Goal: Find specific page/section: Find specific page/section

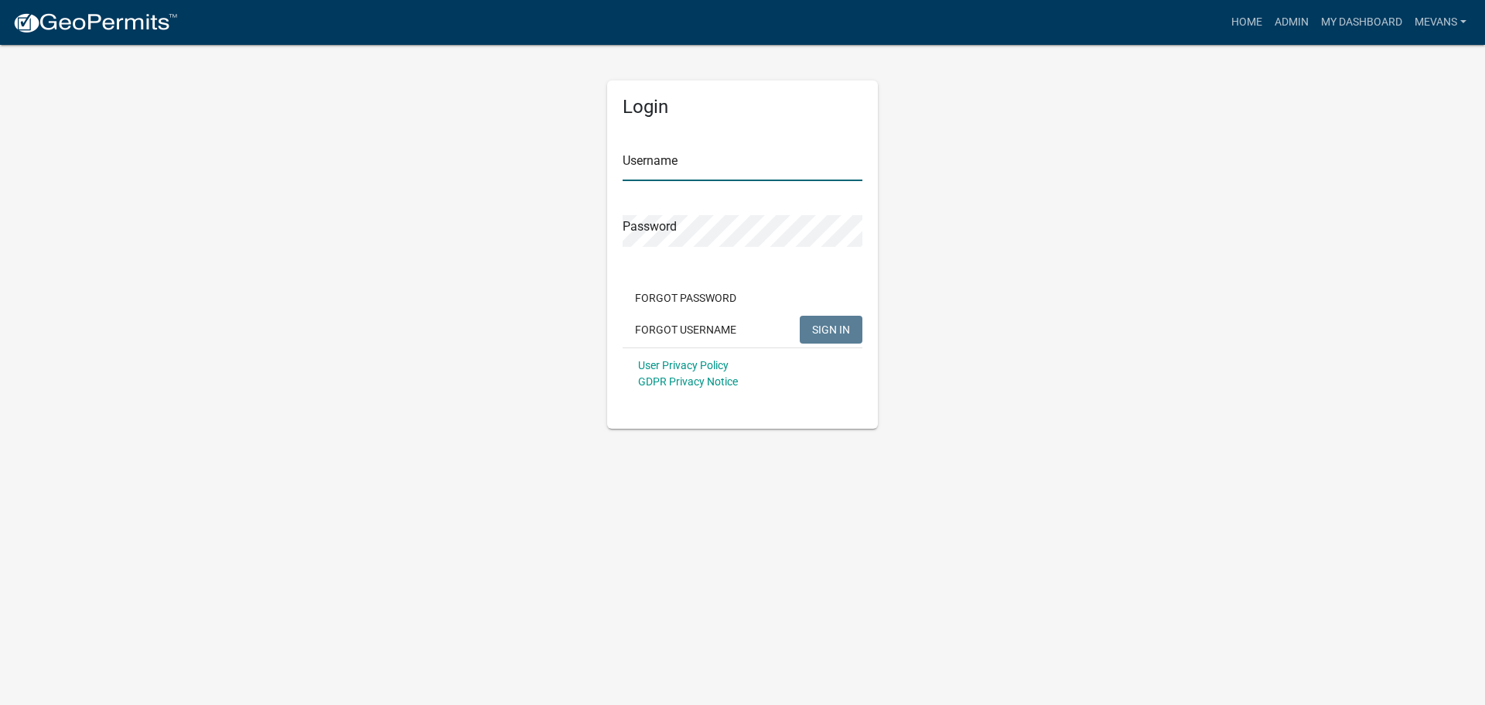
type input "Mevans"
click at [827, 331] on span "SIGN IN" at bounding box center [831, 328] width 38 height 12
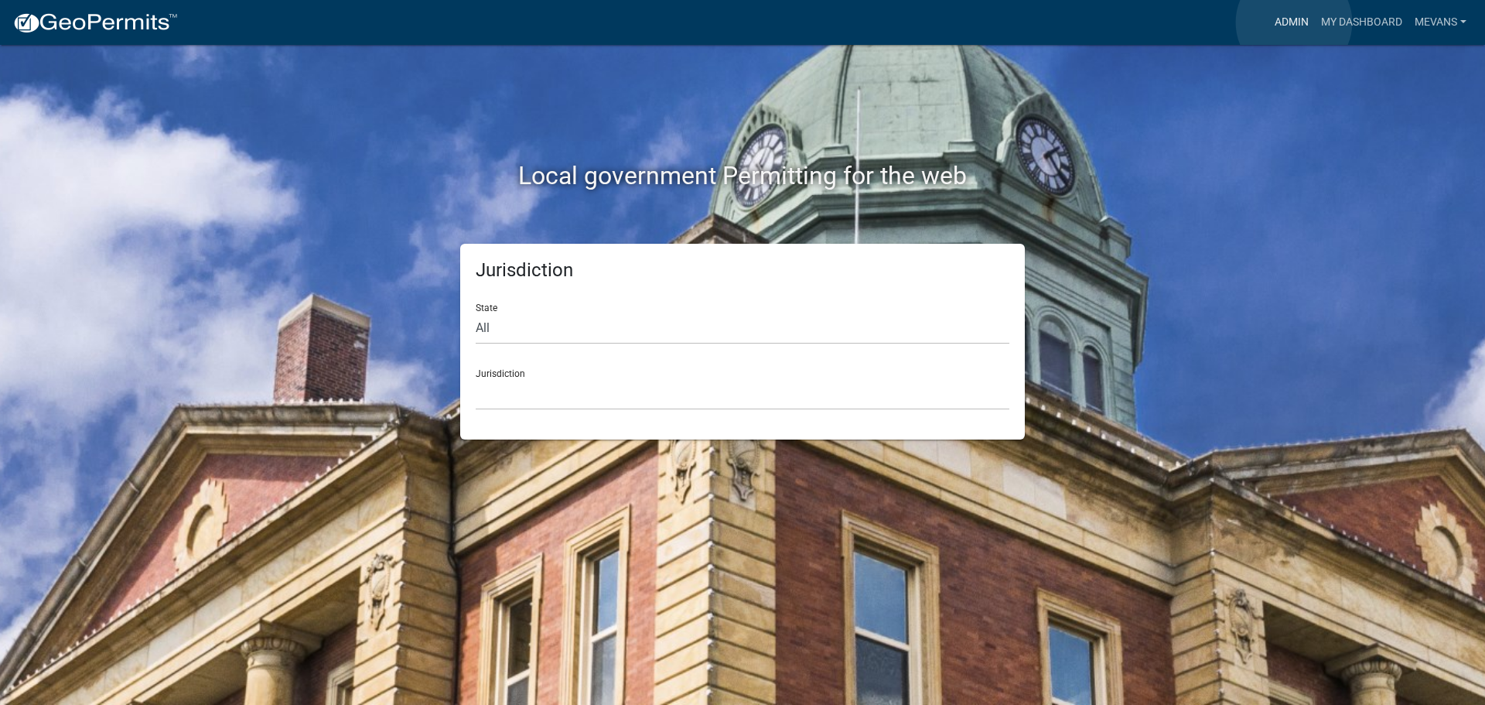
click at [1294, 22] on link "Admin" at bounding box center [1291, 22] width 46 height 29
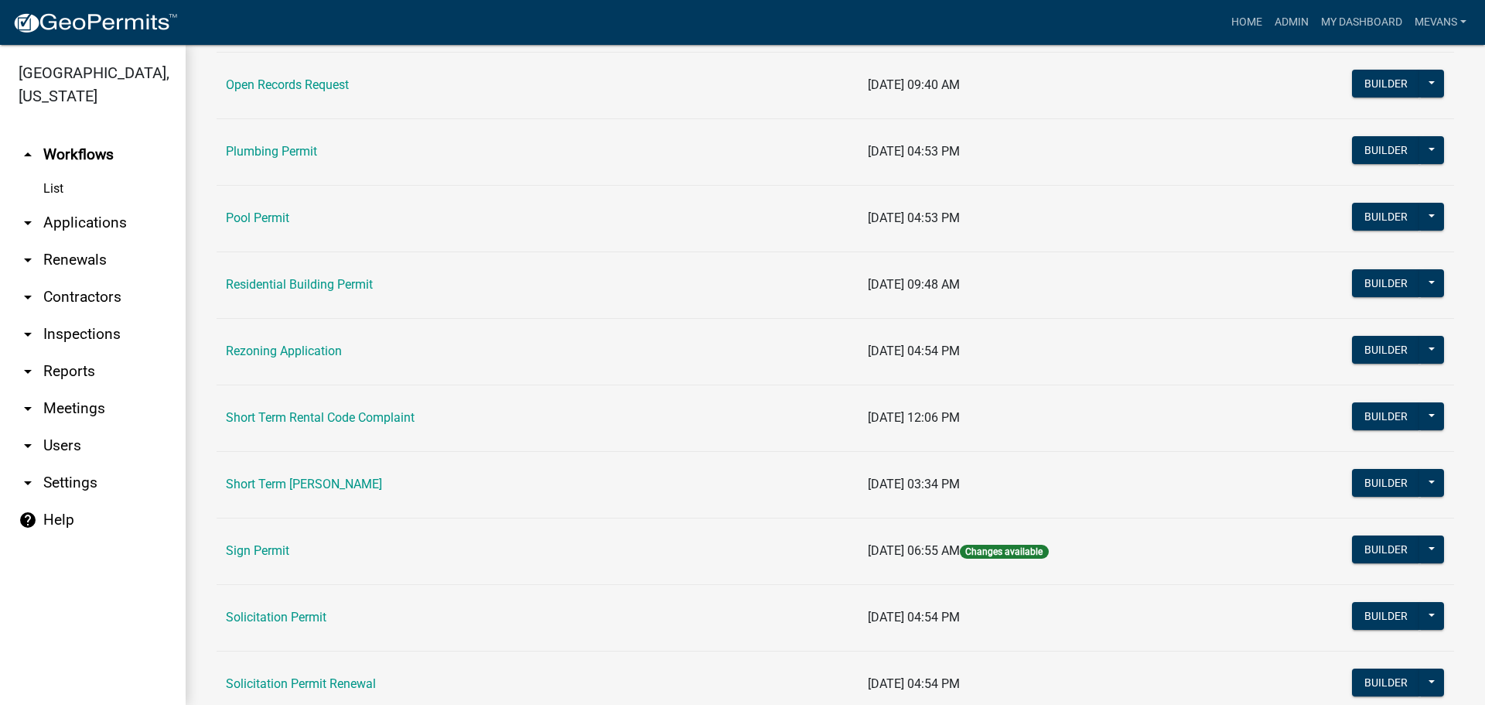
scroll to position [1779, 0]
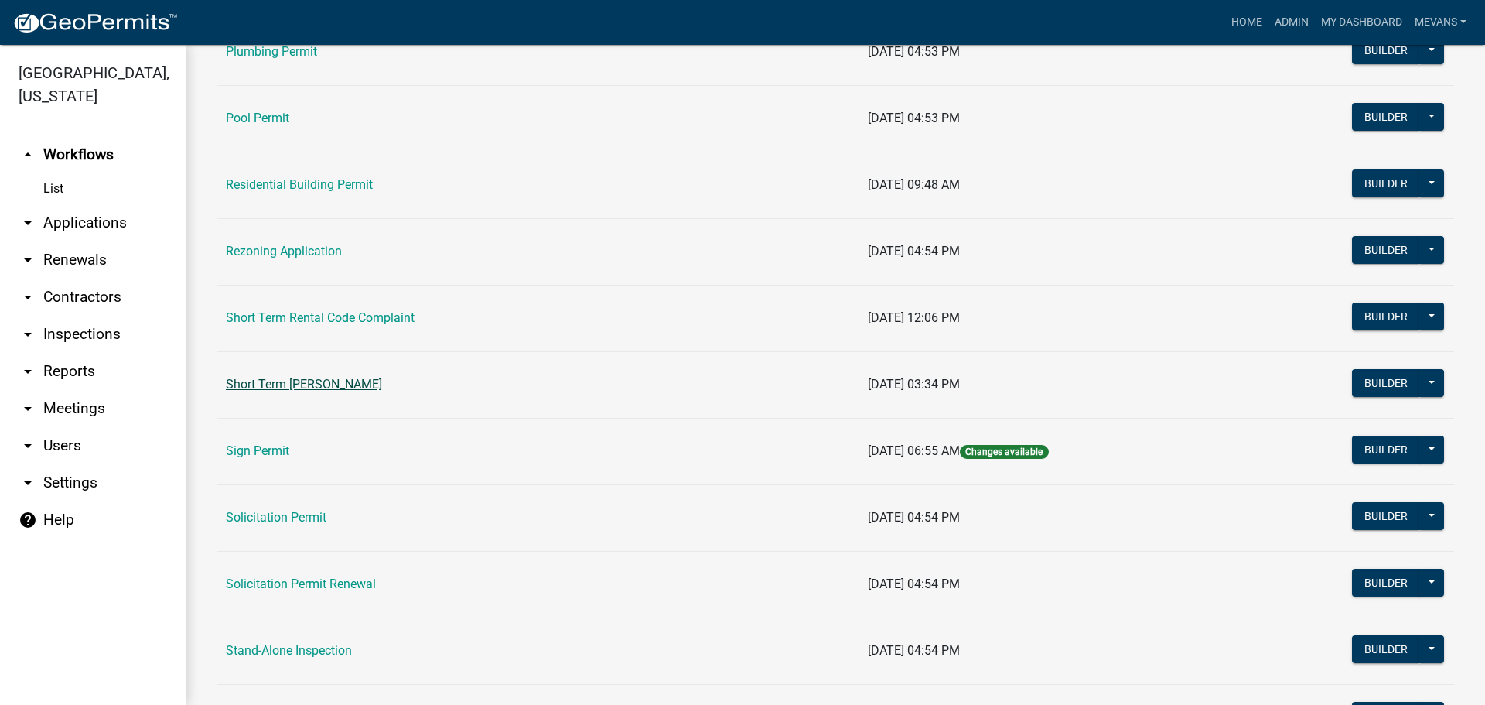
click at [298, 388] on link "Short Term [PERSON_NAME]" at bounding box center [304, 384] width 156 height 15
